Goal: Information Seeking & Learning: Find specific fact

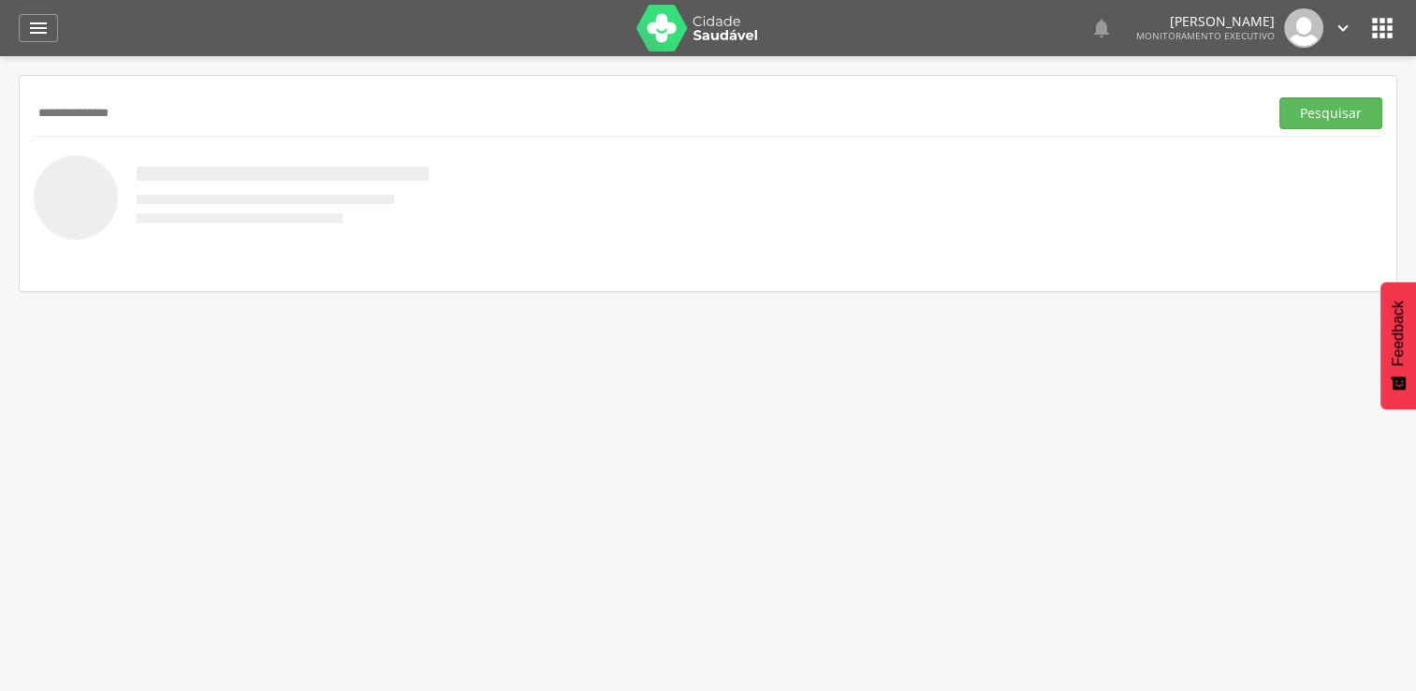
click at [1279, 97] on button "Pesquisar" at bounding box center [1330, 113] width 103 height 32
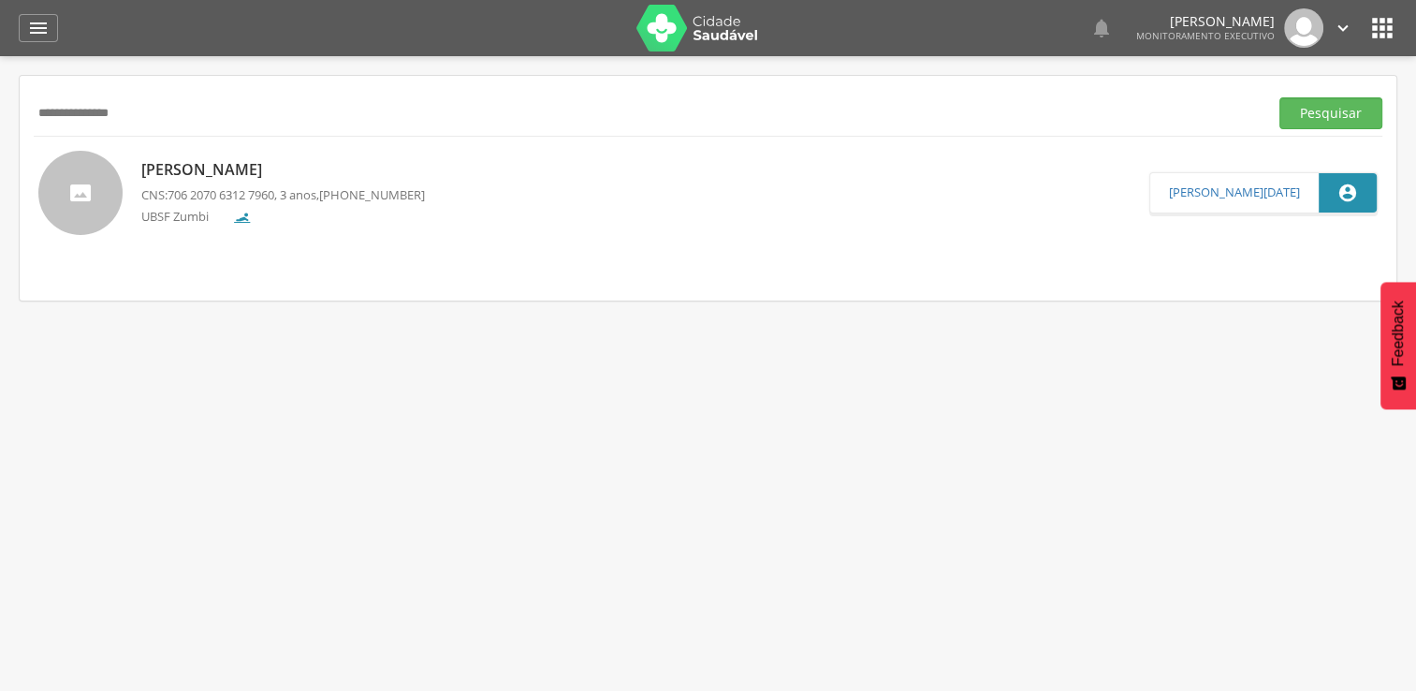
click at [259, 144] on div "[PERSON_NAME] CNS: 706 2070 6312 7960 , 3 anos, [PHONE_NUMBER] UBSF Zumbi  [PE…" at bounding box center [708, 193] width 1377 height 112
click at [259, 146] on div "[PERSON_NAME] CNS: 706 2070 6312 7960 , 3 anos, [PHONE_NUMBER] UBSF Zumbi  [PE…" at bounding box center [708, 193] width 1377 height 112
click at [214, 105] on input "**********" at bounding box center [647, 113] width 1227 height 32
type input "*"
click at [217, 103] on input "text" at bounding box center [647, 113] width 1227 height 32
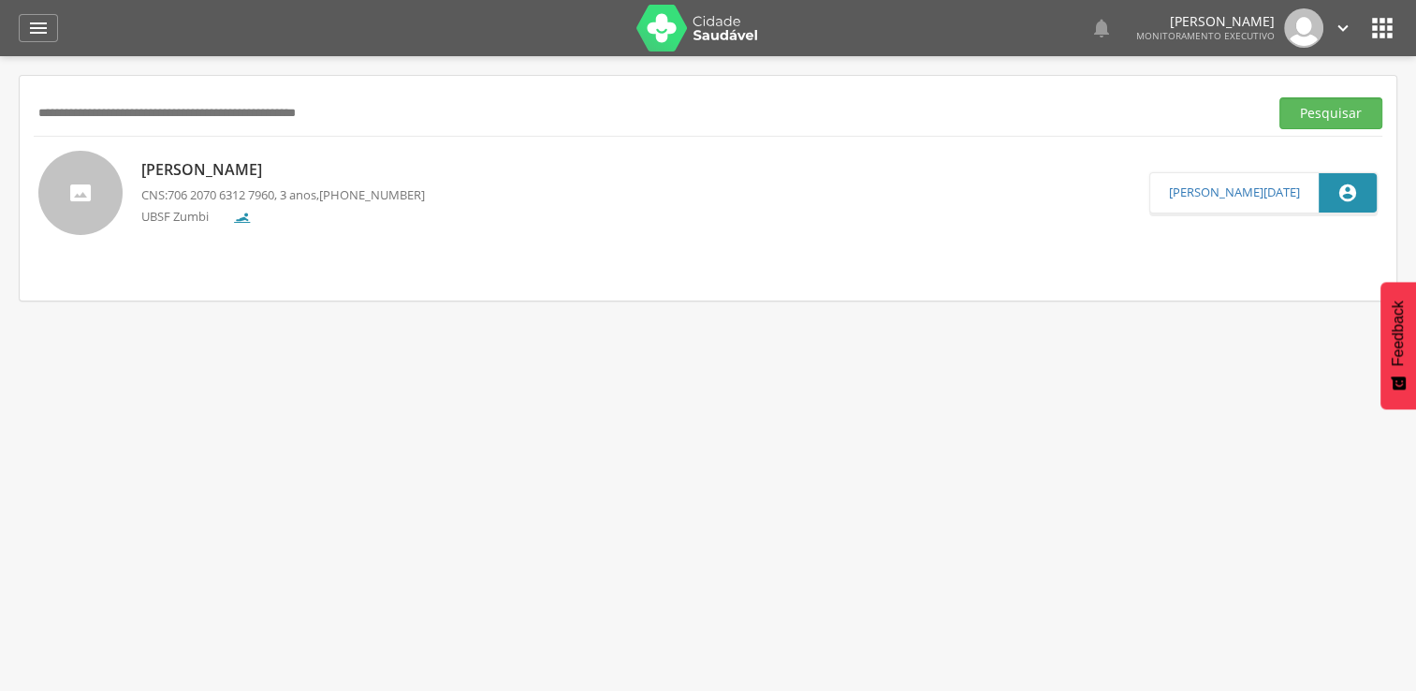
click at [255, 116] on input "text" at bounding box center [647, 113] width 1227 height 32
click at [1279, 97] on button "Pesquisar" at bounding box center [1330, 113] width 103 height 32
type input "*"
type input "**********"
click at [1279, 97] on button "Pesquisar" at bounding box center [1330, 113] width 103 height 32
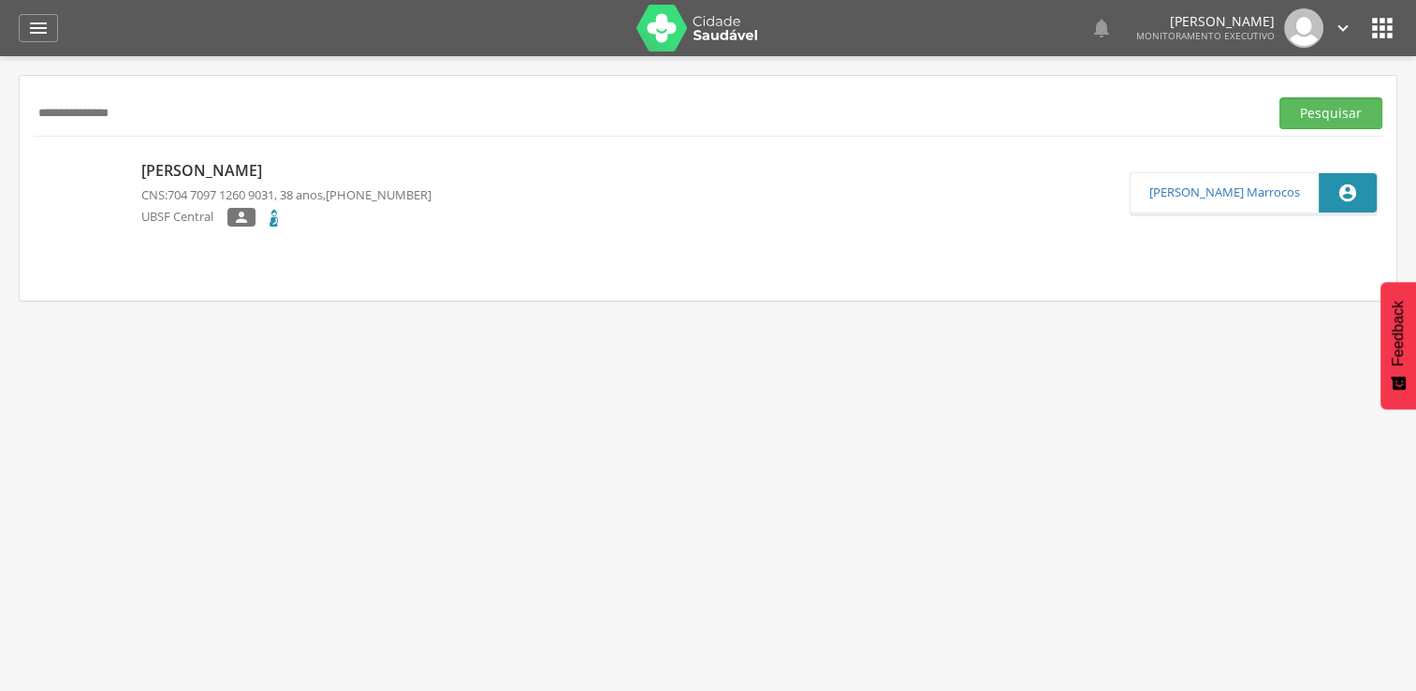
drag, startPoint x: 358, startPoint y: 98, endPoint x: 0, endPoint y: 129, distance: 359.7
click at [0, 129] on html " Dashboard Supervisão Produtividade Mapa da cidade Mapa de cobertura Ranking A…" at bounding box center [708, 345] width 1416 height 691
type input "**********"
click at [1279, 97] on button "Pesquisar" at bounding box center [1330, 113] width 103 height 32
click at [71, 230] on div at bounding box center [80, 193] width 84 height 84
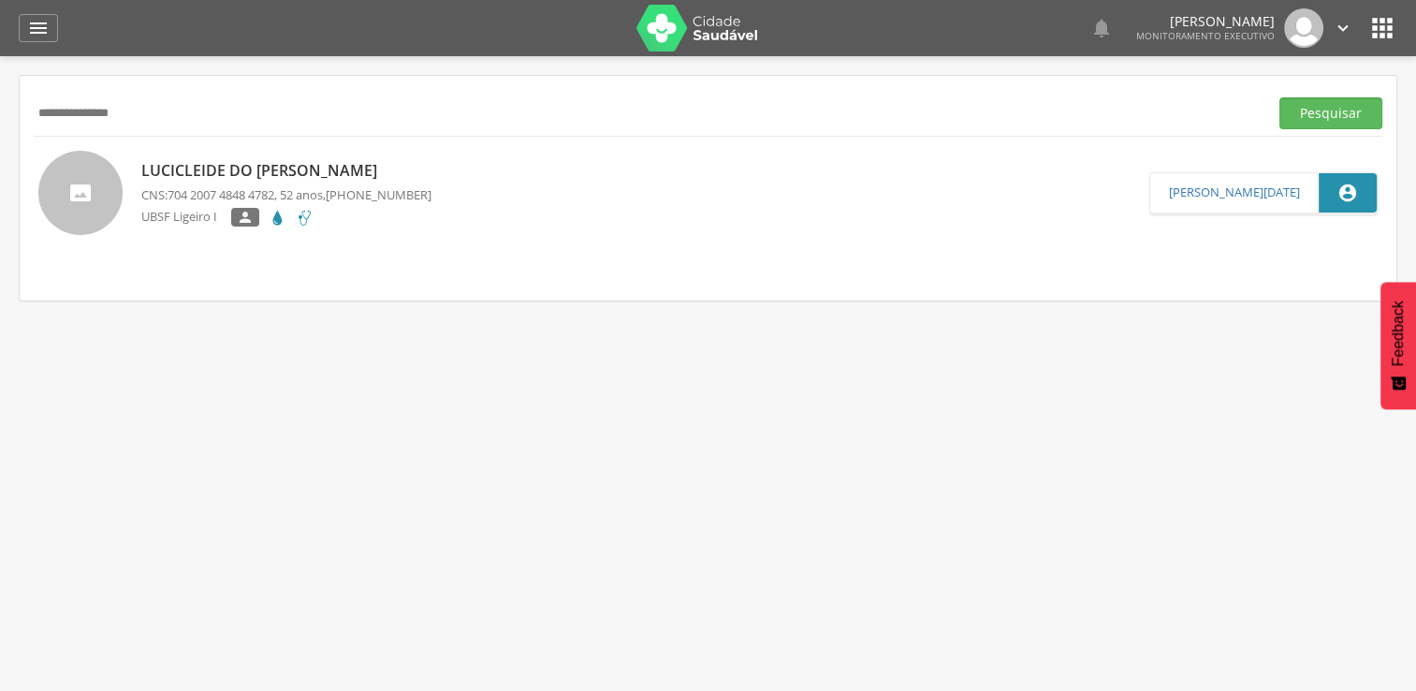
type input "**********"
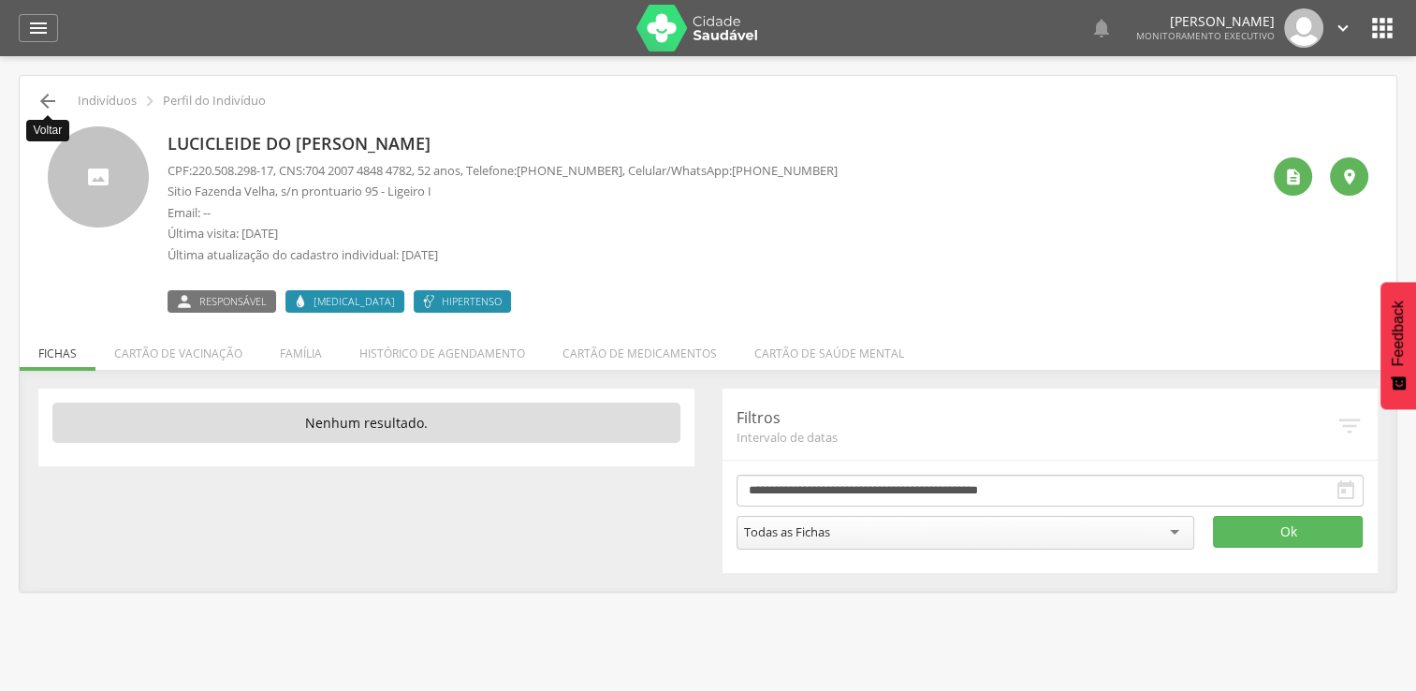
click at [53, 111] on icon "" at bounding box center [47, 101] width 22 height 22
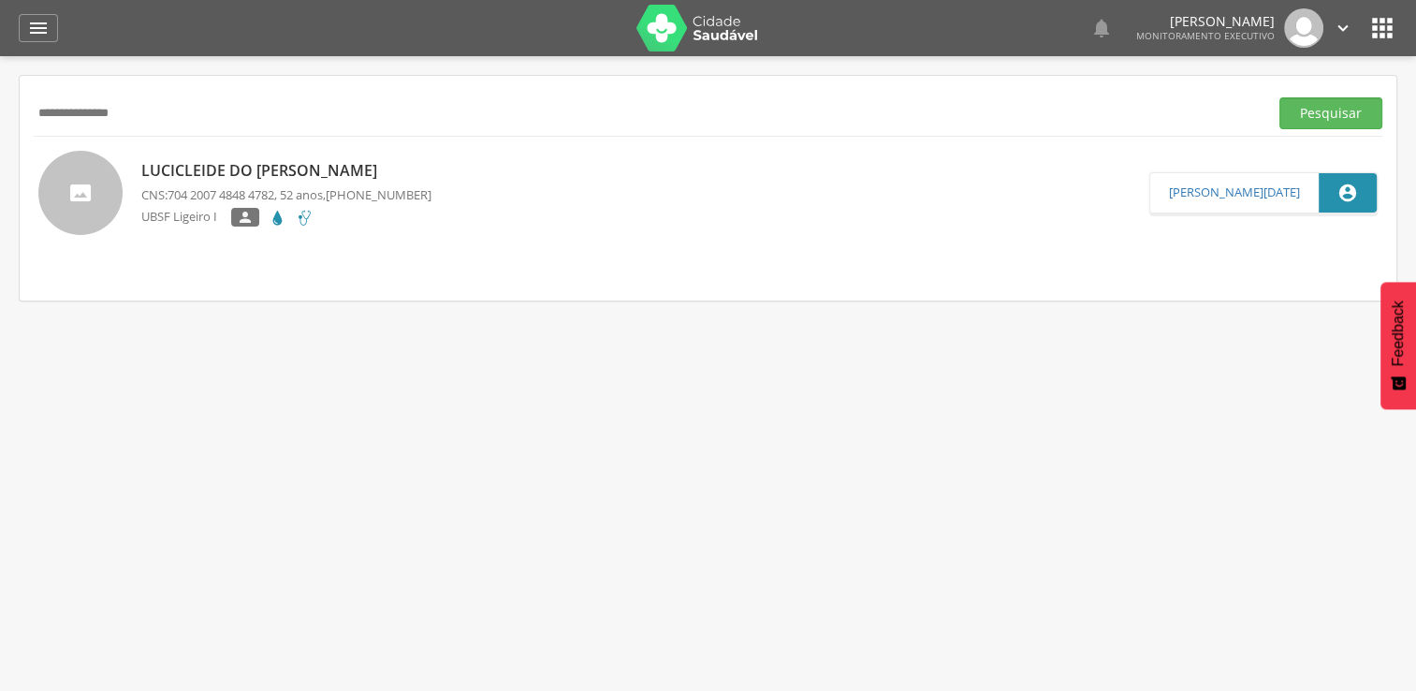
drag, startPoint x: 186, startPoint y: 122, endPoint x: -4, endPoint y: 127, distance: 190.1
click at [0, 127] on html " Dashboard Supervisão Produtividade Mapa da cidade Mapa de cobertura Ranking A…" at bounding box center [708, 345] width 1416 height 691
click at [1279, 97] on button "Pesquisar" at bounding box center [1330, 113] width 103 height 32
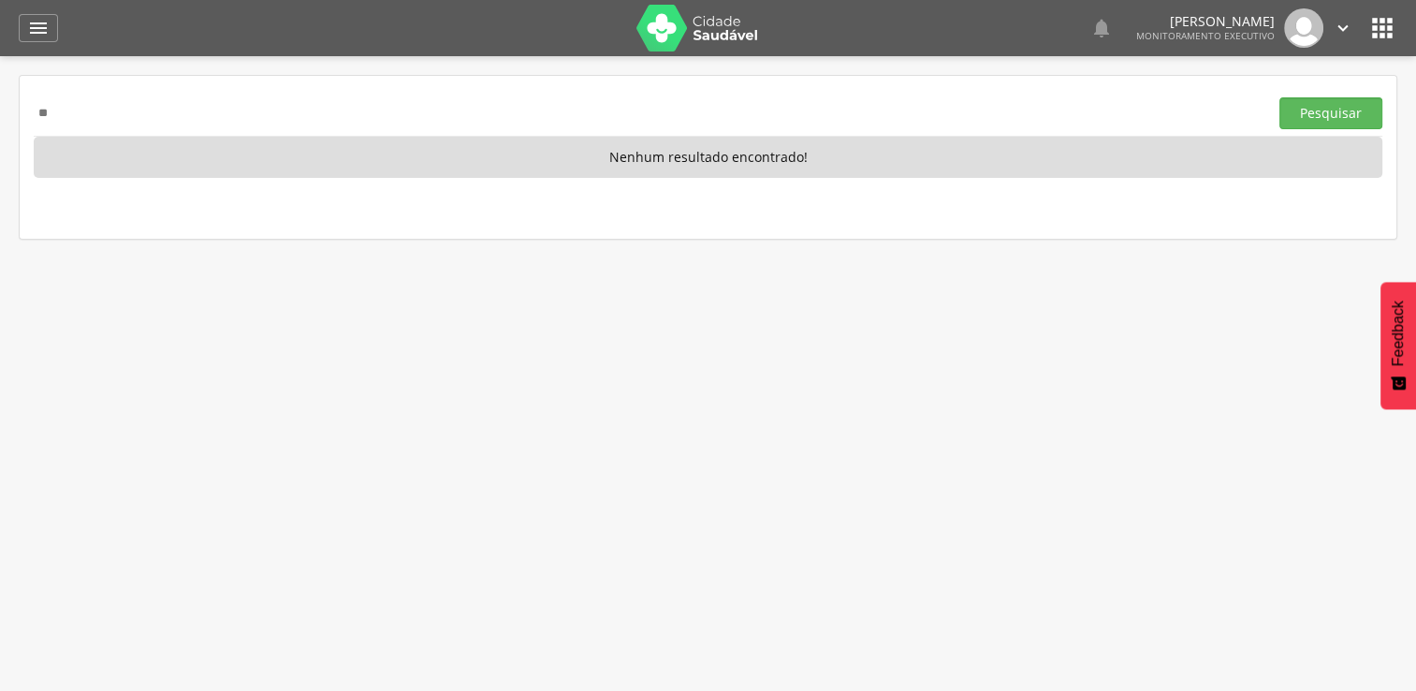
type input "*"
type input "**********"
click at [1279, 97] on button "Pesquisar" at bounding box center [1330, 113] width 103 height 32
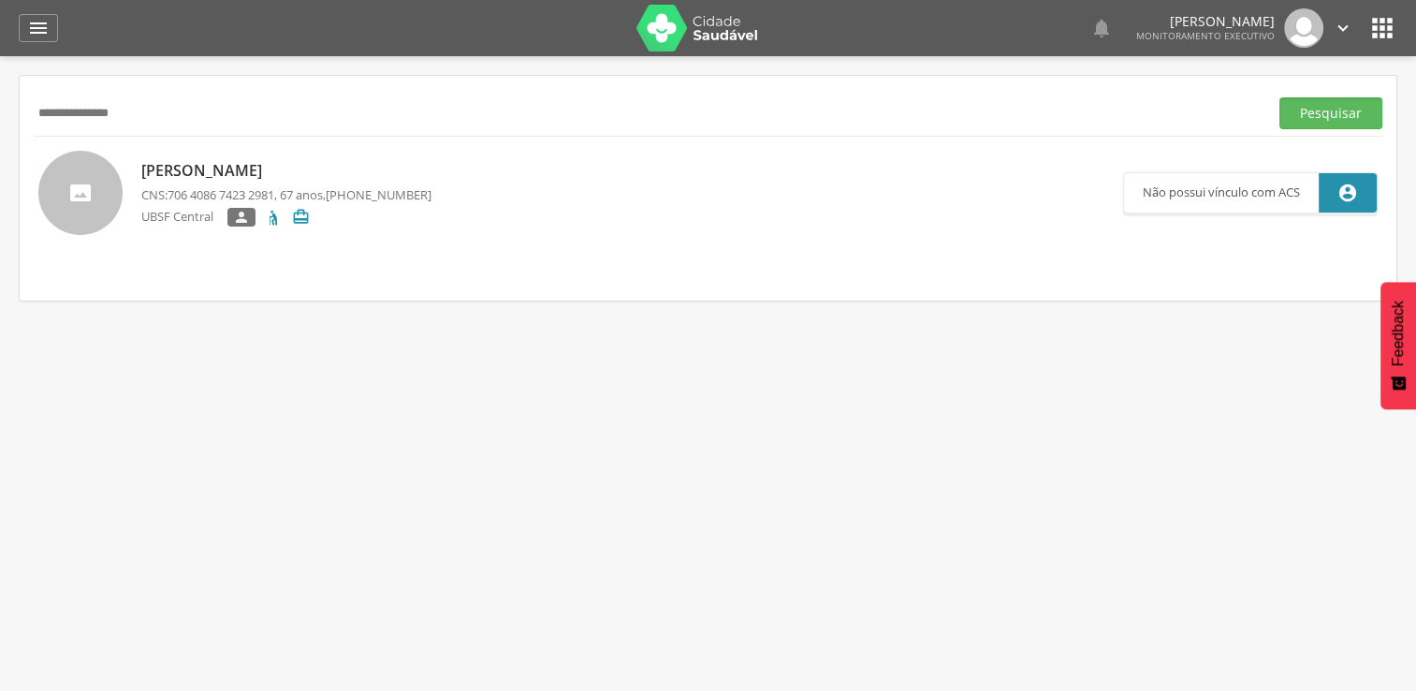
click at [17, 182] on div " Supervisão  Distritos  Ubs Coordenador: - Queimadas / PB Intervalo de Tempo…" at bounding box center [708, 401] width 1416 height 691
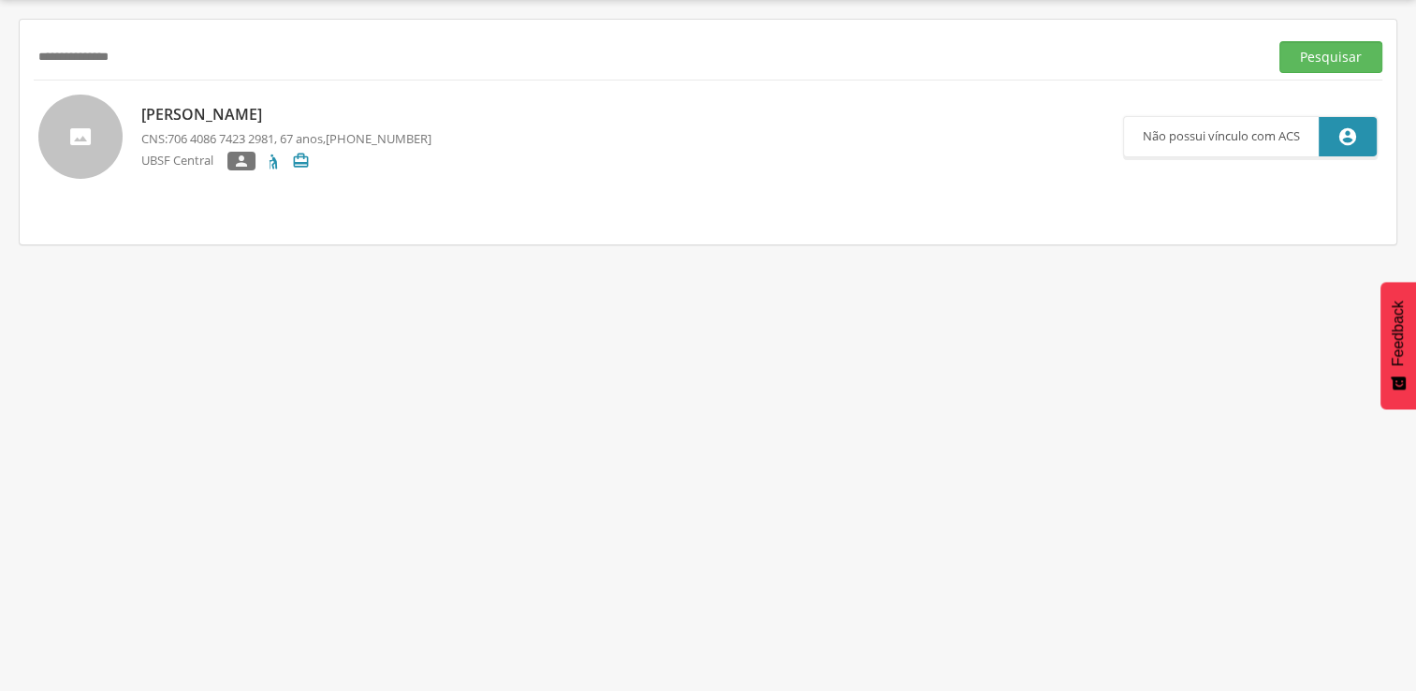
click at [17, 182] on div " Supervisão  Distritos  Ubs Coordenador: - Queimadas / PB Intervalo de Tempo…" at bounding box center [708, 345] width 1416 height 691
click at [750, 514] on div " Supervisão  Distritos  Ubs Coordenador: - Queimadas / PB Intervalo de Tempo…" at bounding box center [708, 345] width 1416 height 691
